Goal: Check status: Check status

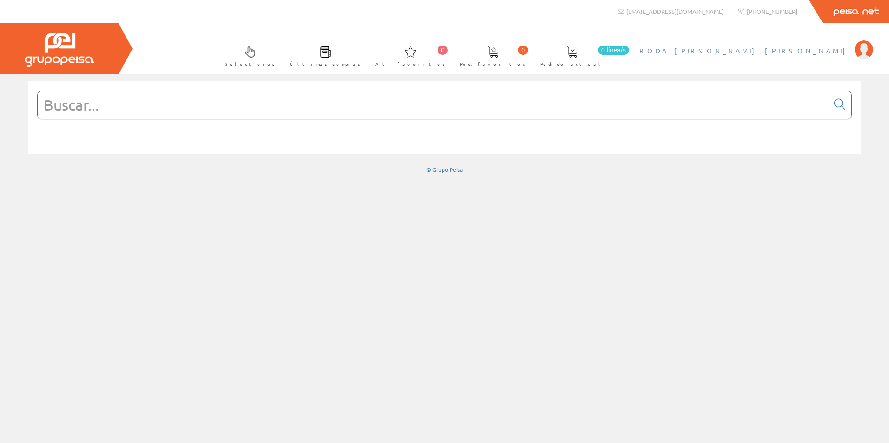
click at [867, 49] on img at bounding box center [863, 49] width 19 height 19
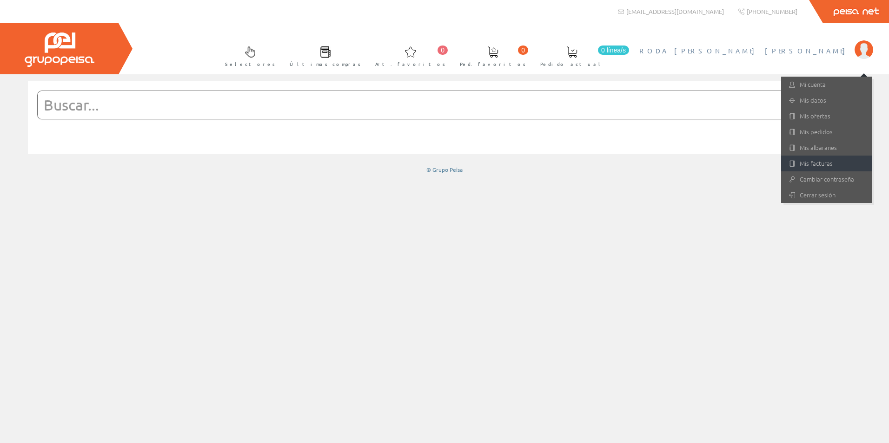
click at [818, 165] on link "Mis facturas" at bounding box center [826, 164] width 91 height 16
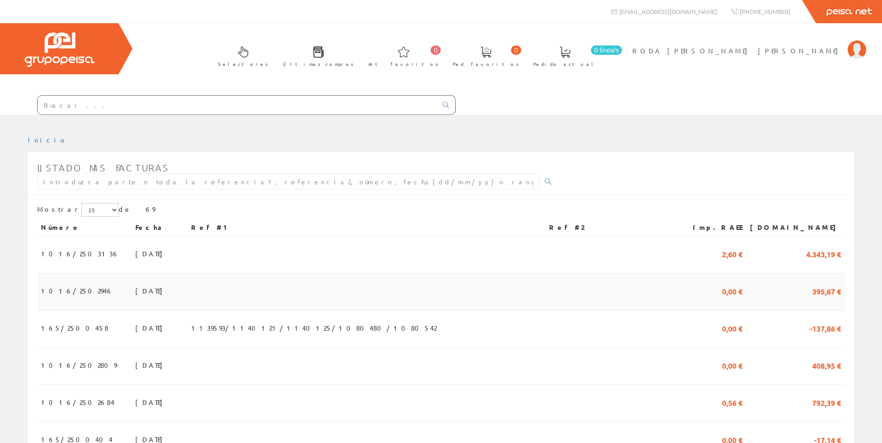
click at [135, 290] on span "[DATE]" at bounding box center [151, 291] width 32 height 16
click at [135, 291] on span "15/09/2025" at bounding box center [151, 291] width 32 height 16
click at [71, 295] on span "1016/2502946" at bounding box center [77, 291] width 72 height 16
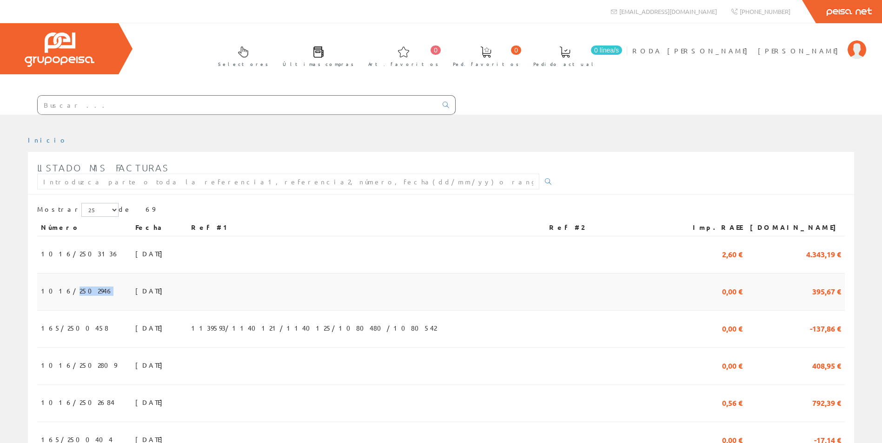
click at [71, 295] on span "1016/2502946" at bounding box center [77, 291] width 72 height 16
click at [75, 290] on span "1016/2502946" at bounding box center [77, 291] width 72 height 16
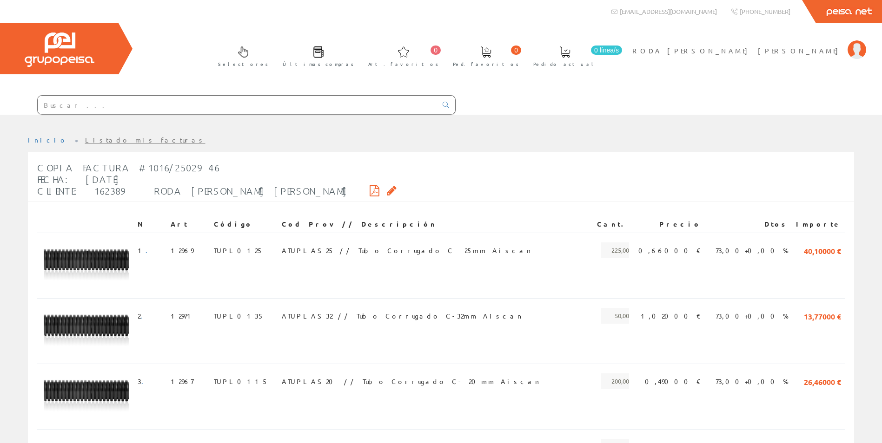
click at [387, 191] on icon at bounding box center [392, 190] width 10 height 7
